Goal: Task Accomplishment & Management: Manage account settings

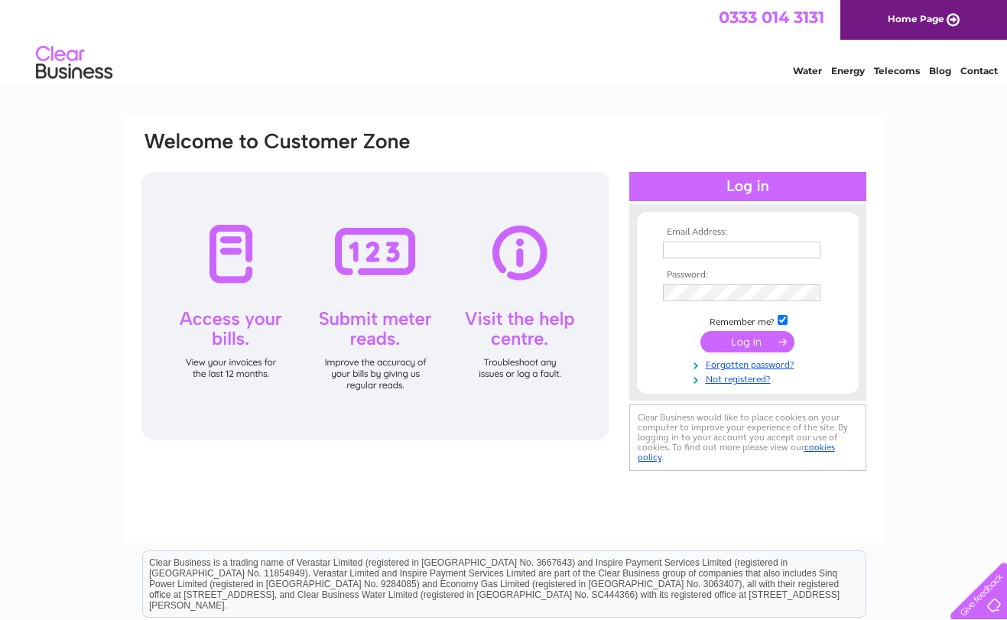
type input "enquiries@thomashannah.co.uk"
click at [742, 346] on input "submit" at bounding box center [747, 341] width 94 height 21
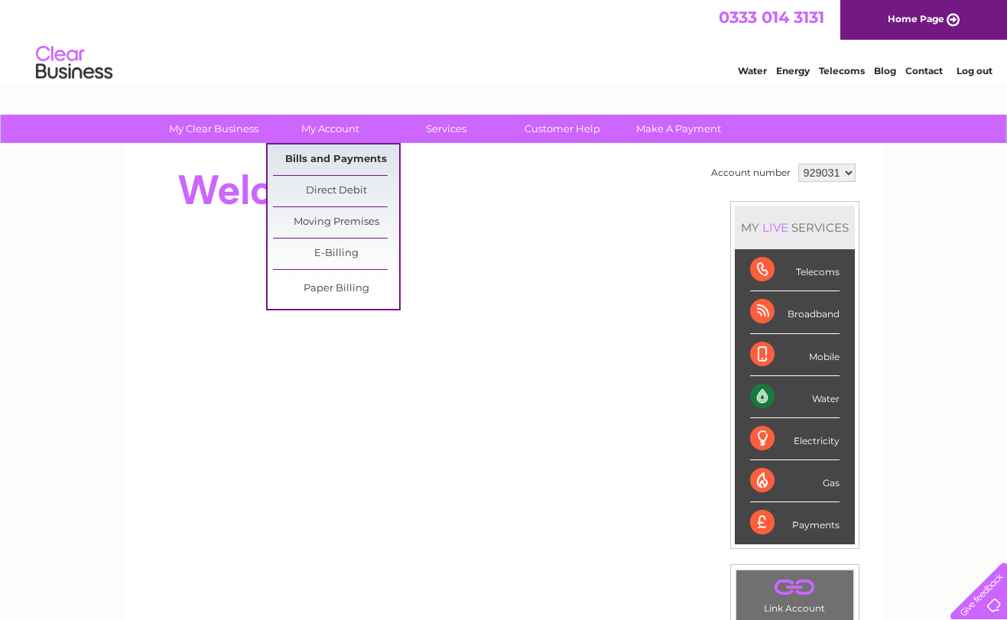
click at [336, 160] on link "Bills and Payments" at bounding box center [336, 160] width 126 height 31
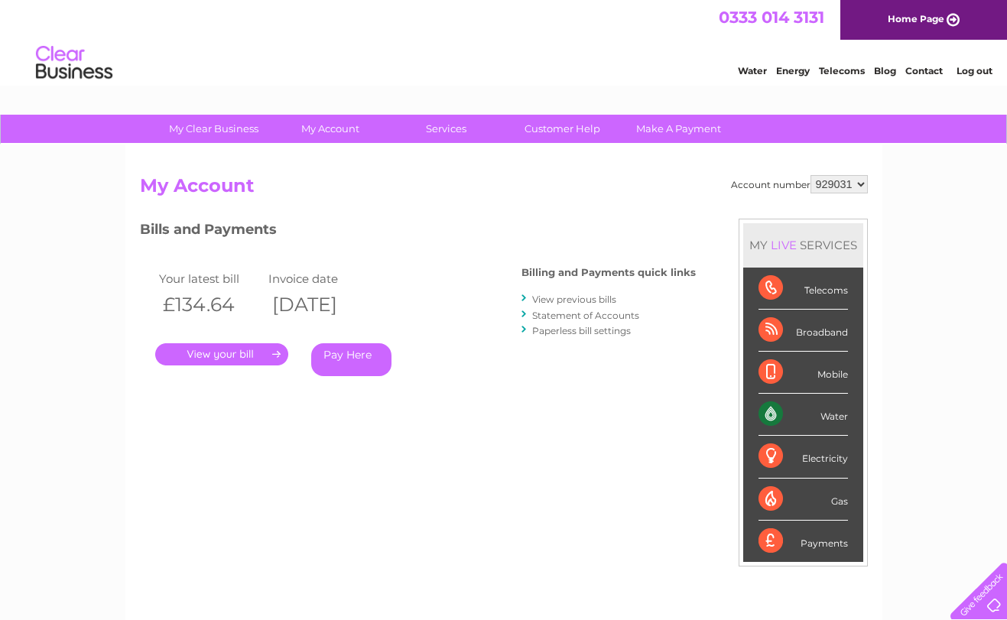
click at [606, 301] on link "View previous bills" at bounding box center [574, 299] width 84 height 11
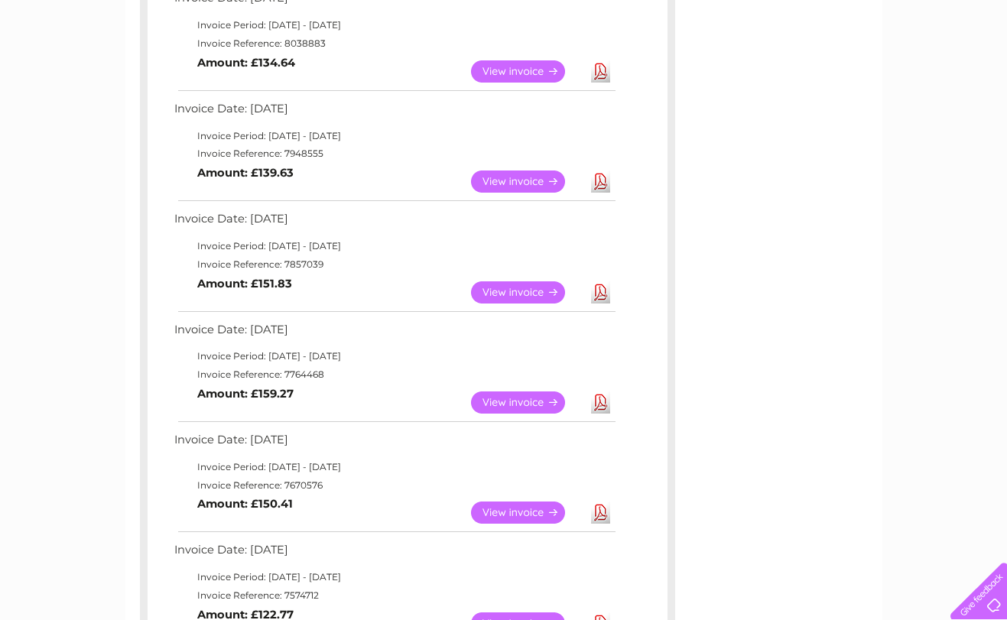
scroll to position [306, 0]
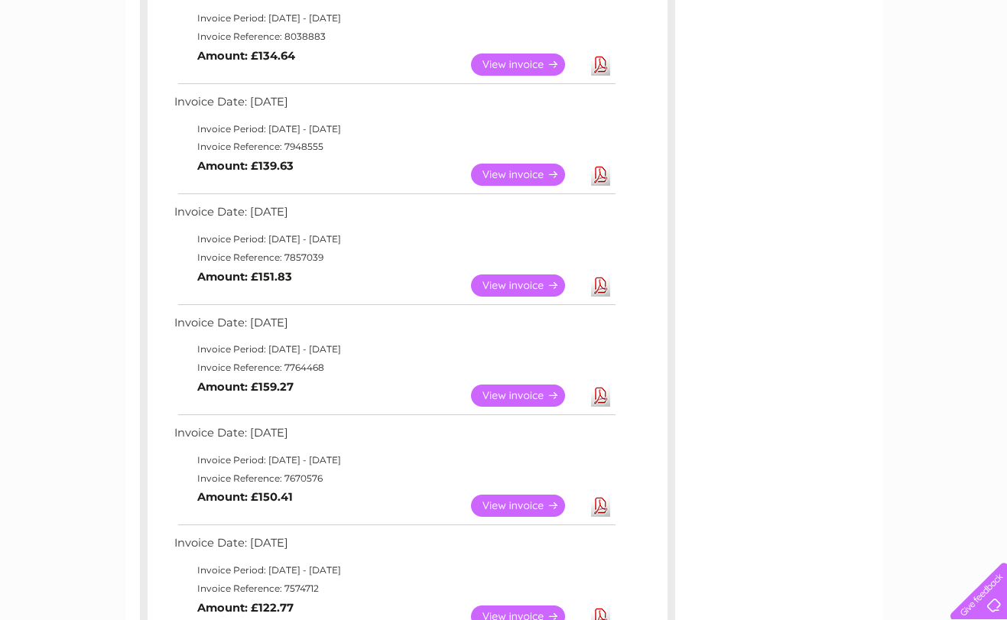
click at [511, 398] on link "View" at bounding box center [527, 396] width 112 height 22
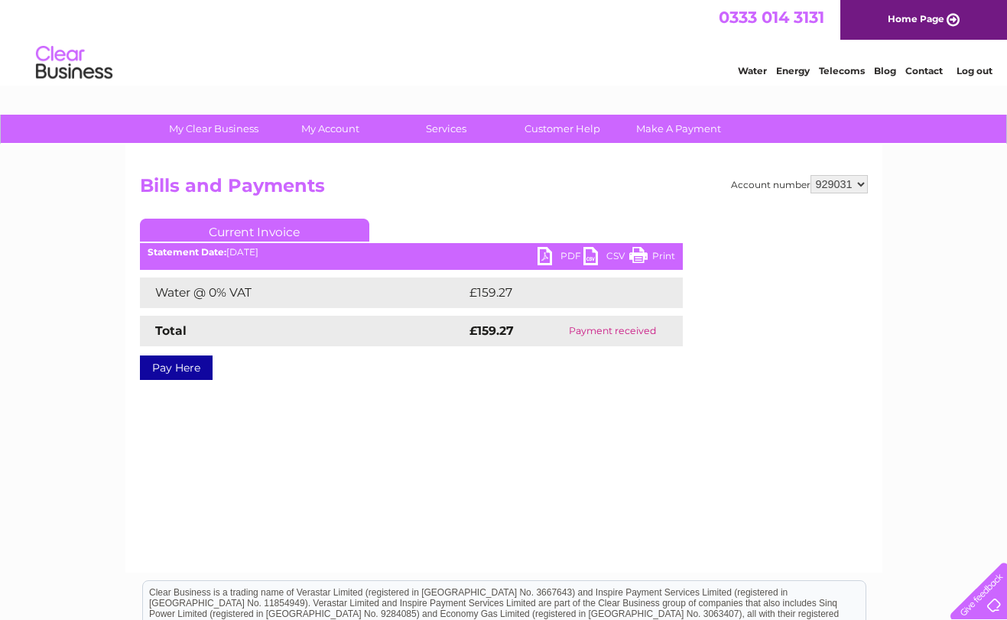
click at [568, 257] on link "PDF" at bounding box center [560, 258] width 46 height 22
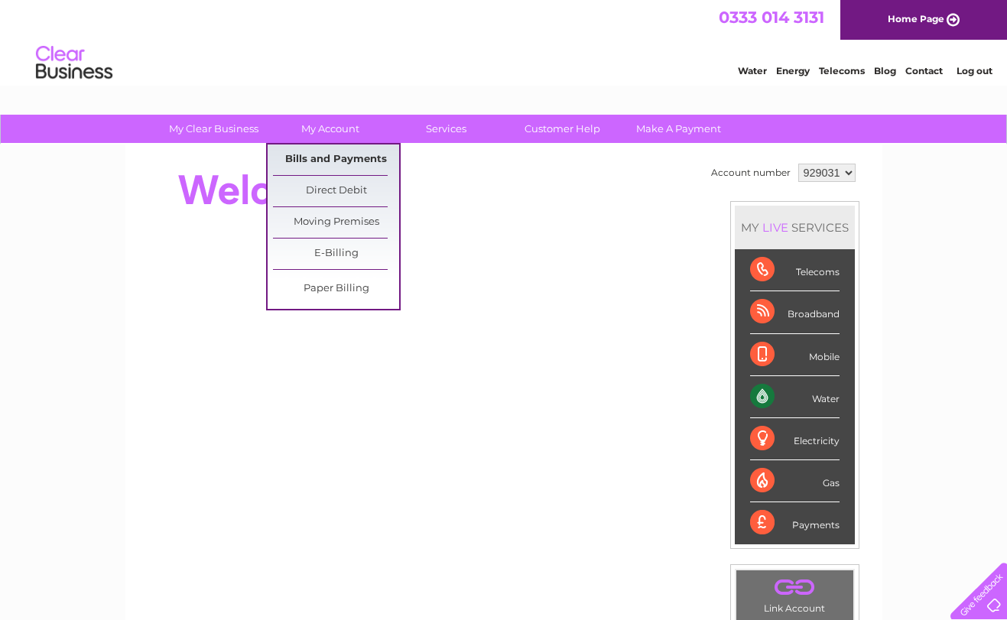
click at [309, 160] on link "Bills and Payments" at bounding box center [336, 160] width 126 height 31
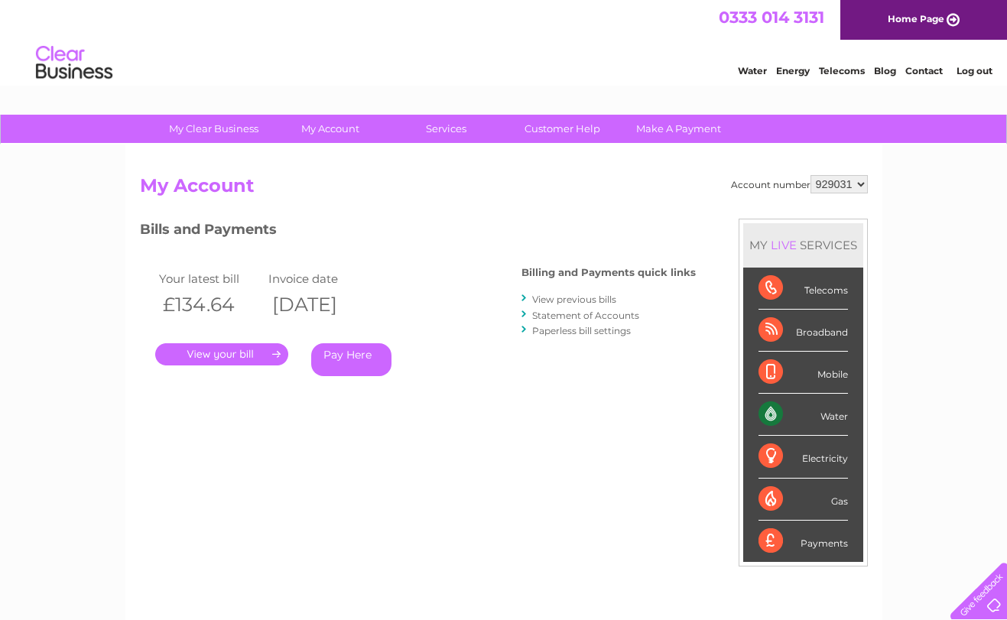
click at [563, 304] on link "View previous bills" at bounding box center [574, 299] width 84 height 11
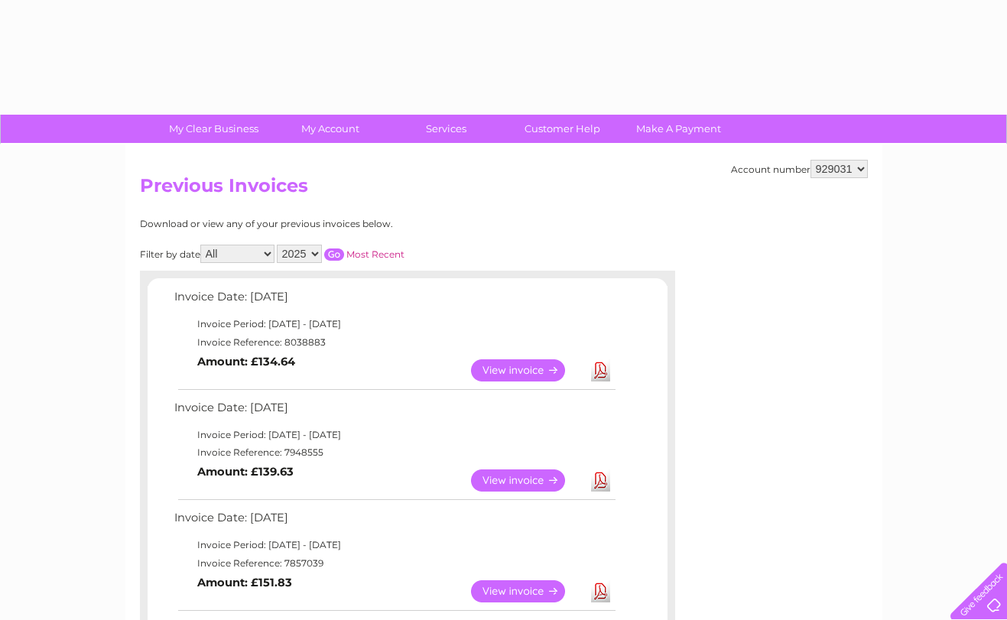
click at [563, 300] on td "Invoice Date: [DATE]" at bounding box center [393, 301] width 447 height 28
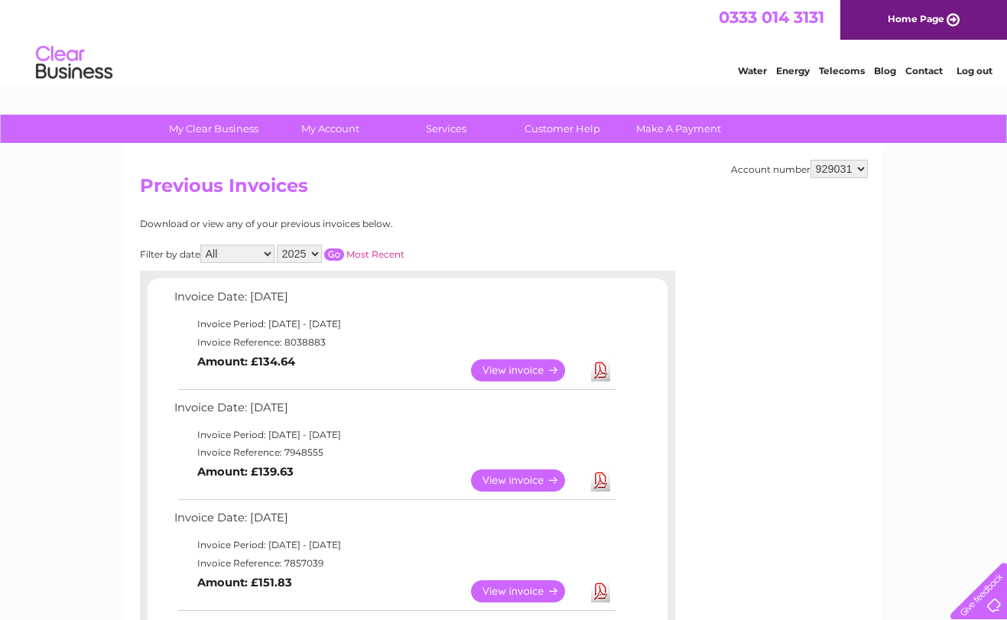
scroll to position [306, 0]
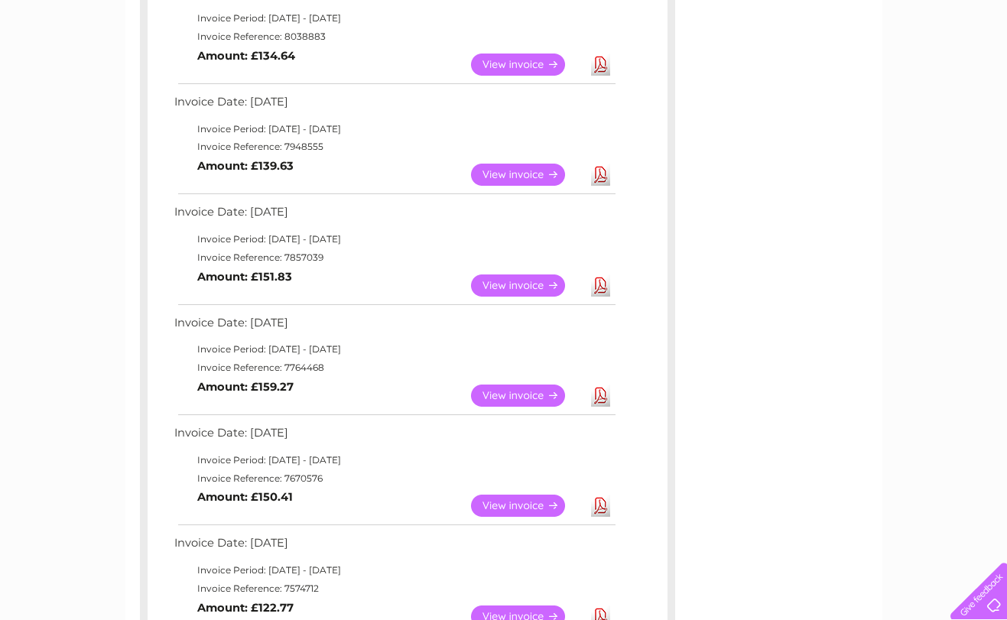
click at [508, 393] on link "View" at bounding box center [527, 396] width 112 height 22
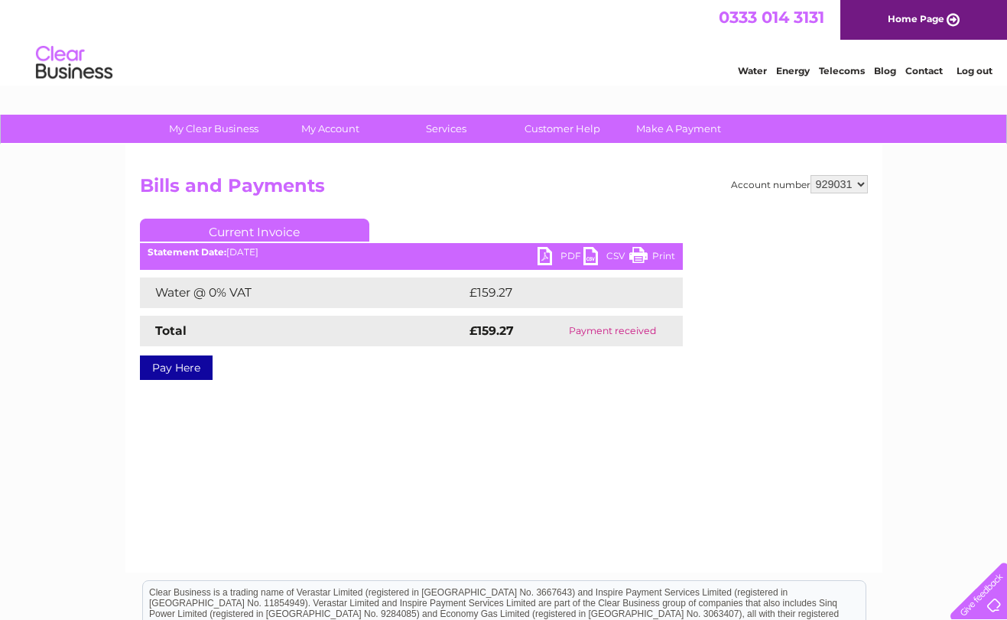
click at [654, 256] on link "Print" at bounding box center [652, 258] width 46 height 22
click at [564, 250] on link "PDF" at bounding box center [560, 258] width 46 height 22
